Goal: Navigation & Orientation: Find specific page/section

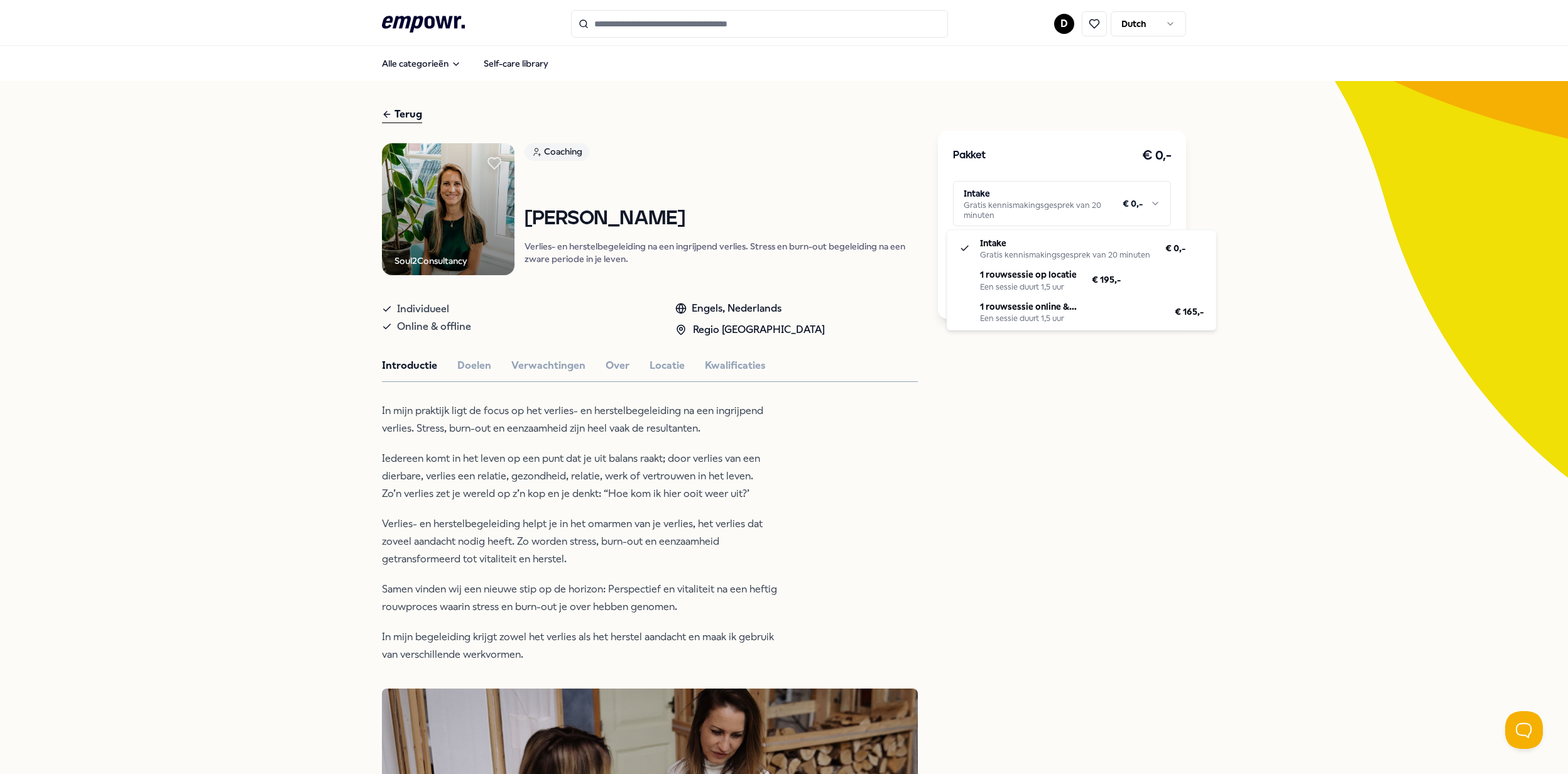
click at [1073, 206] on html ".empowr-logo_svg__cls-1{fill:#03032f} D Dutch Alle categorieën Self-care librar…" at bounding box center [784, 387] width 1568 height 774
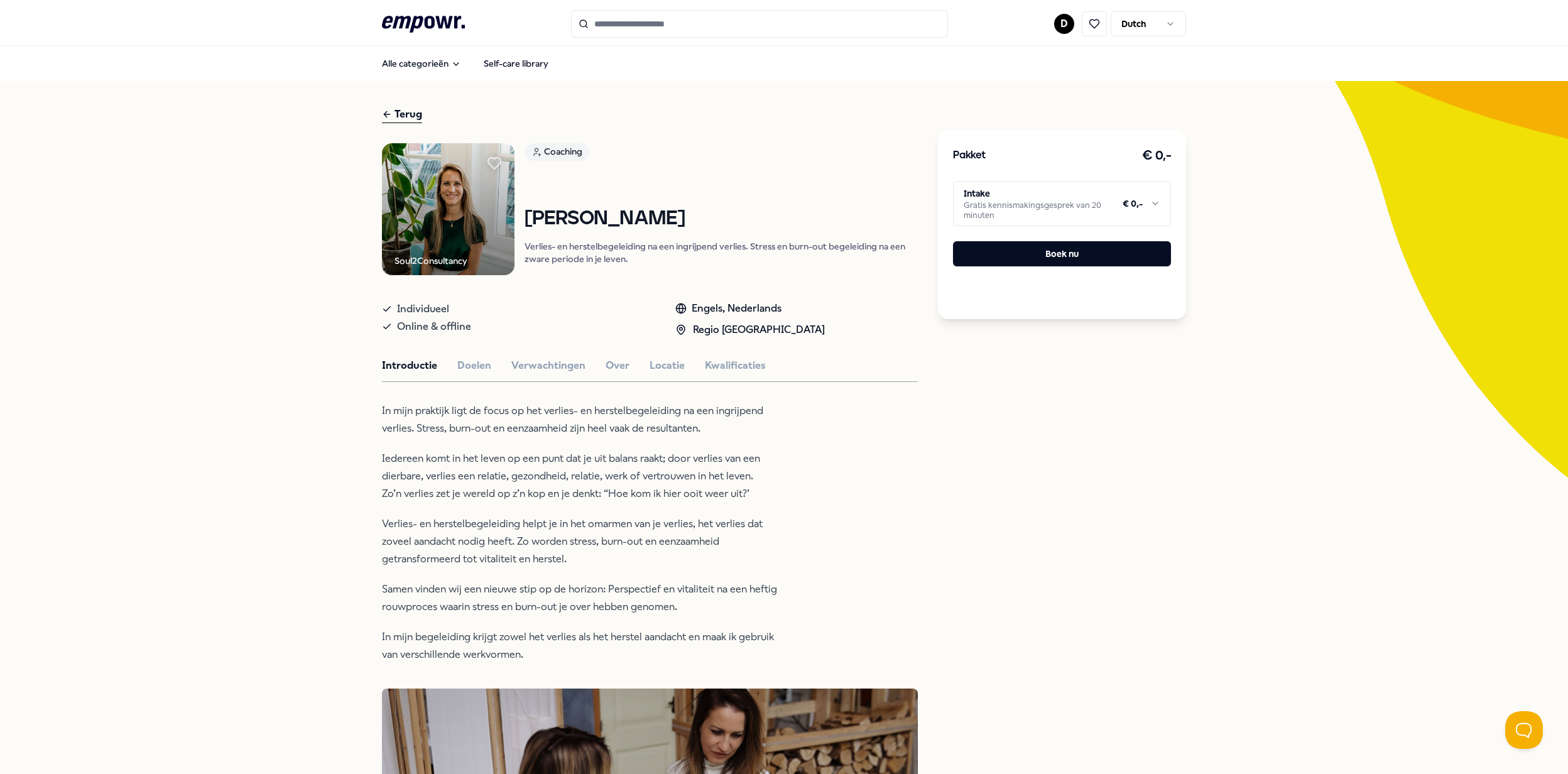
click at [1027, 212] on html ".empowr-logo_svg__cls-1{fill:#03032f} D Dutch Alle categorieën Self-care librar…" at bounding box center [784, 387] width 1568 height 774
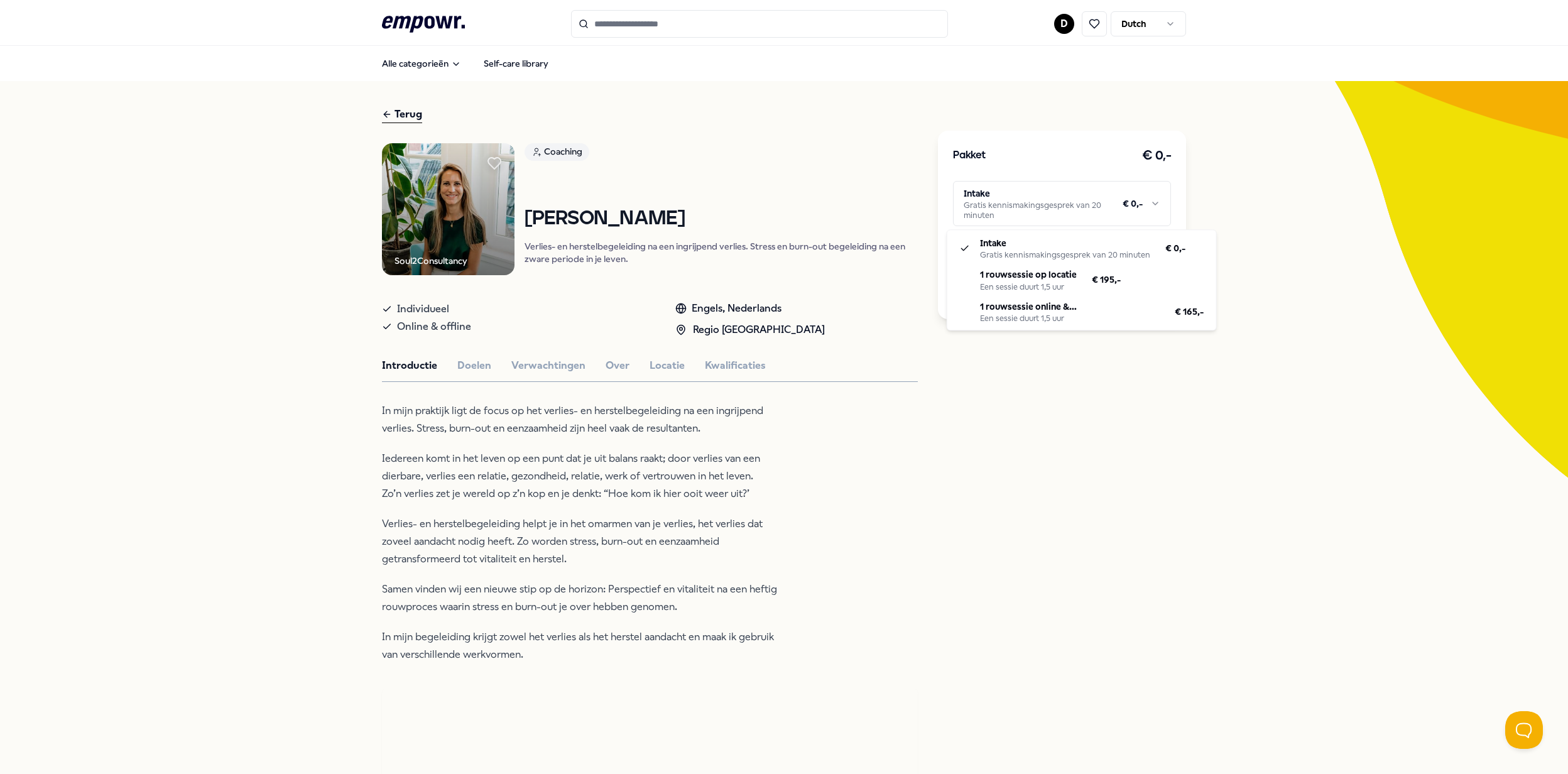
click at [1010, 202] on html ".empowr-logo_svg__cls-1{fill:#03032f} D Dutch Alle categorieën Self-care librar…" at bounding box center [784, 387] width 1568 height 774
